Goal: Find specific page/section: Find specific page/section

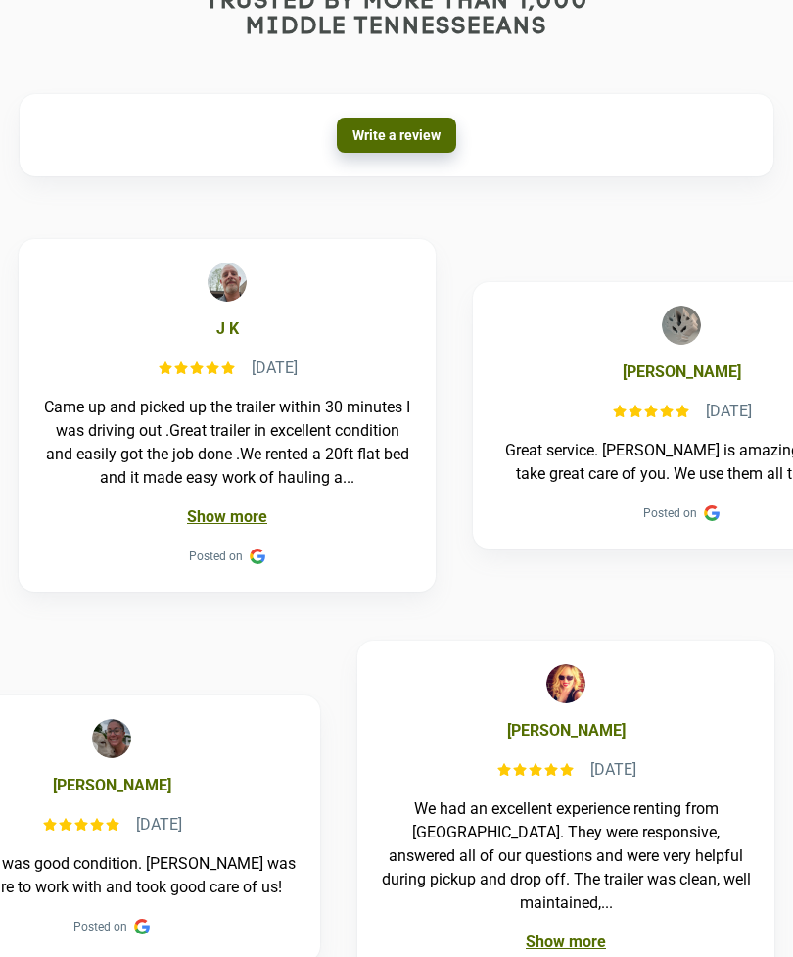
scroll to position [1732, 0]
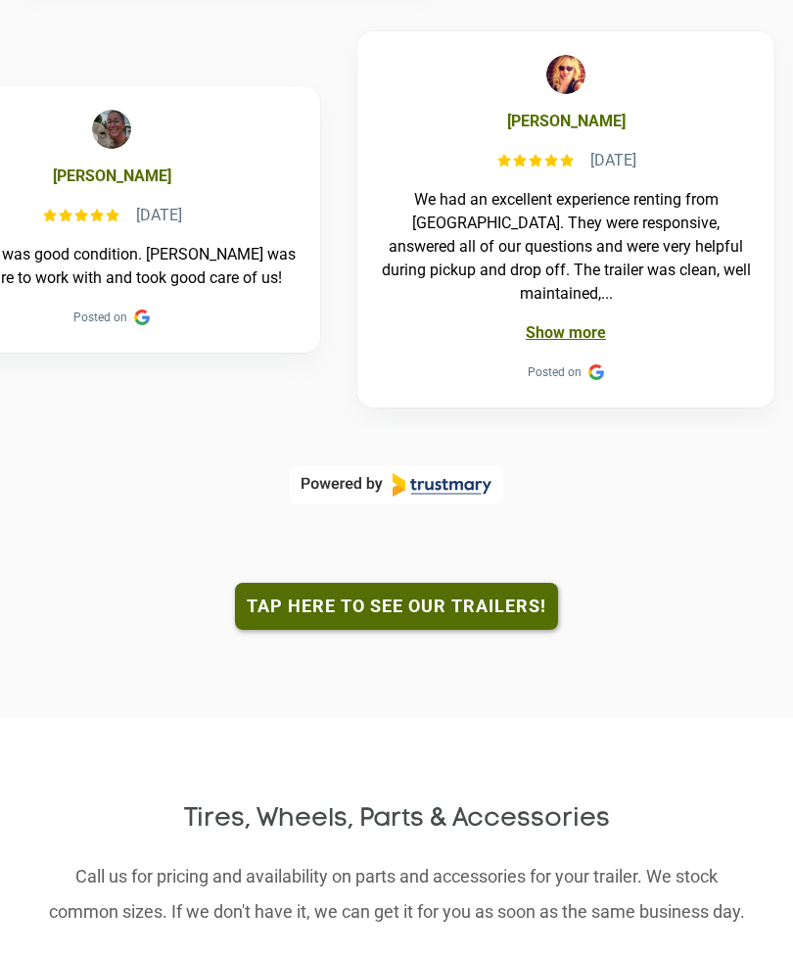
click at [274, 583] on link "Tap here to see our trailers!" at bounding box center [396, 606] width 323 height 47
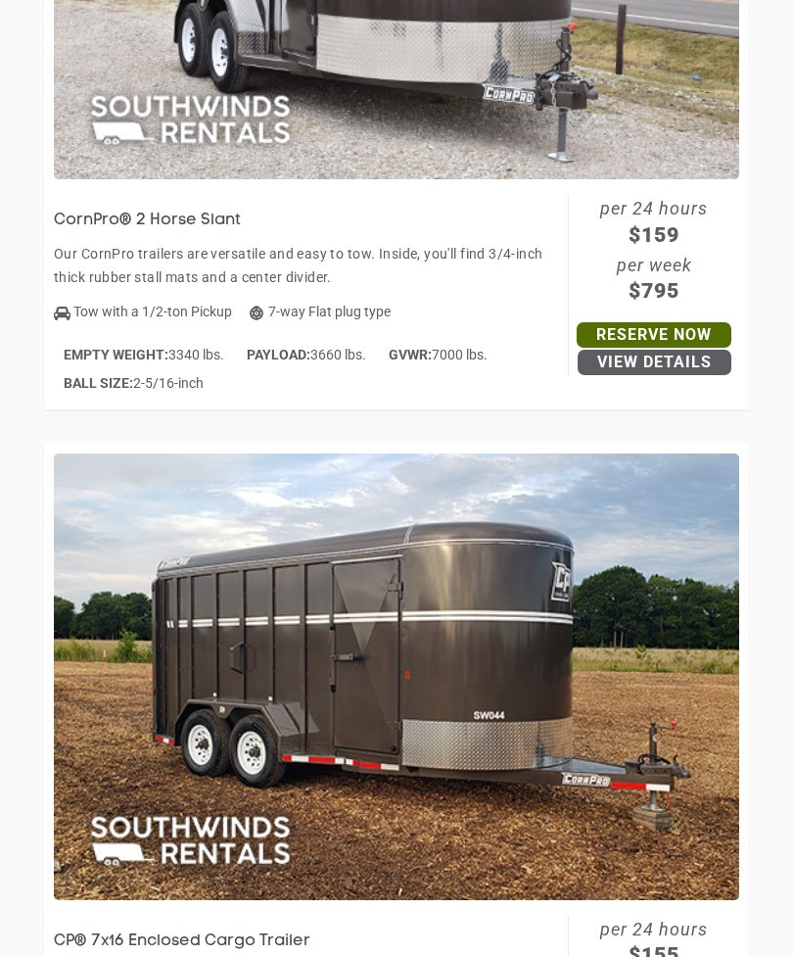
scroll to position [9174, 0]
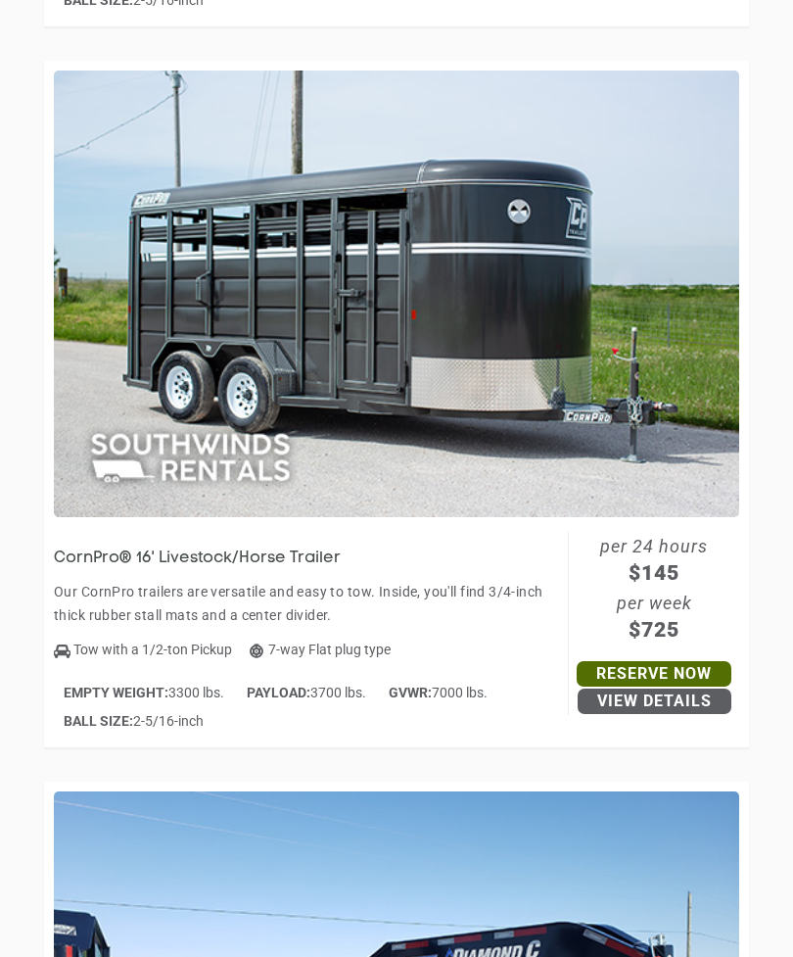
scroll to position [7187, 0]
click at [118, 555] on h3 "CornPro® 16' Livestock/Horse Trailer" at bounding box center [202, 559] width 297 height 18
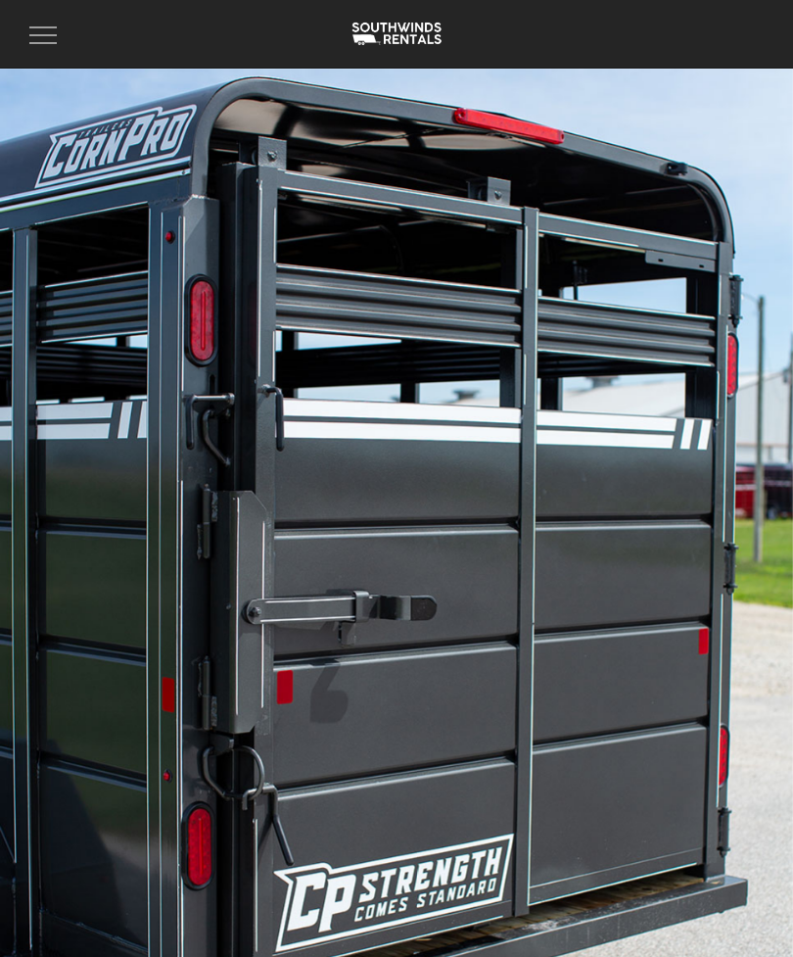
click at [37, 27] on span "button" at bounding box center [42, 27] width 27 height 2
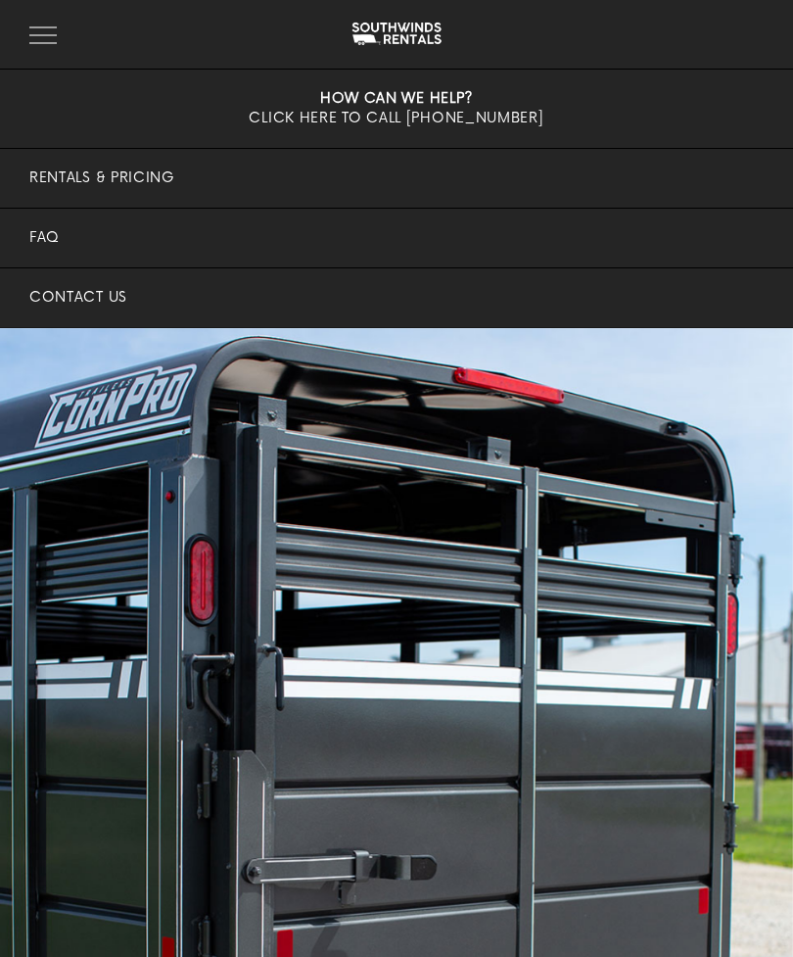
click at [50, 294] on link "Contact Us" at bounding box center [396, 297] width 793 height 59
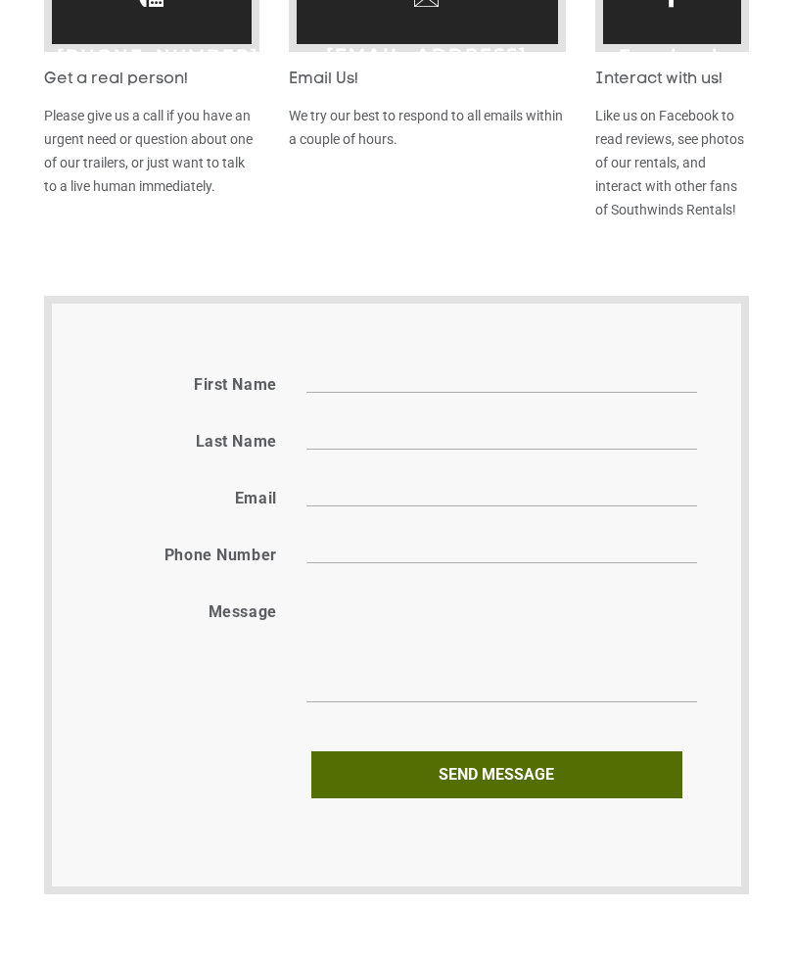
scroll to position [797, 0]
